Goal: Transaction & Acquisition: Purchase product/service

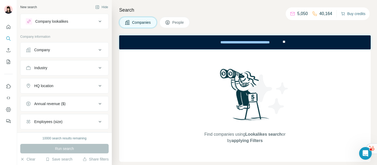
click at [350, 15] on button "Buy credits" at bounding box center [353, 13] width 24 height 7
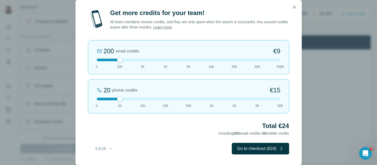
click at [143, 59] on div at bounding box center [189, 59] width 184 height 3
click at [188, 61] on div "200 email credits €9 0 200 1K 2K 5K 10K 20K 50K 500K" at bounding box center [188, 57] width 201 height 34
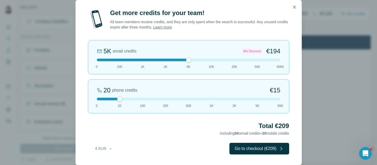
click at [167, 60] on div at bounding box center [189, 59] width 184 height 3
click at [294, 7] on icon "button" at bounding box center [294, 7] width 3 height 3
